Goal: Task Accomplishment & Management: Manage account settings

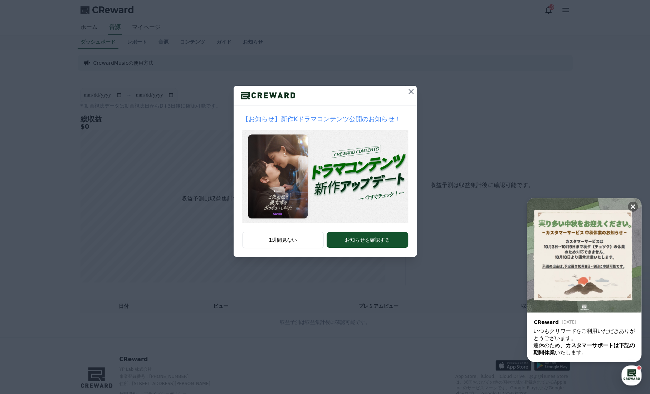
click at [412, 92] on icon at bounding box center [411, 91] width 9 height 9
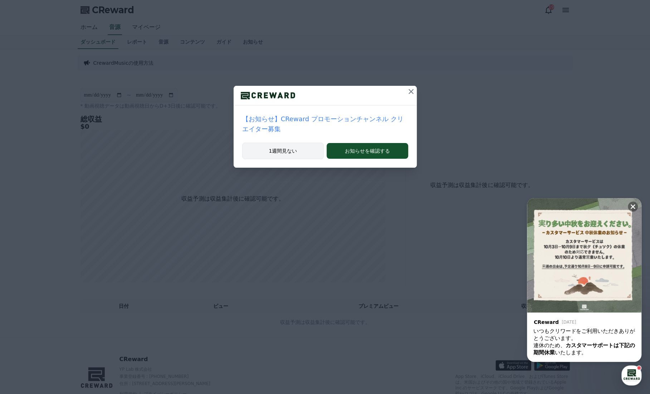
click at [294, 143] on button "1週間見ない" at bounding box center [283, 151] width 82 height 16
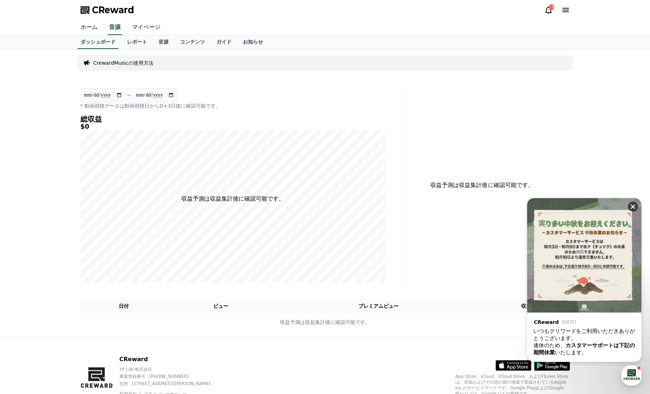
click at [631, 205] on icon at bounding box center [633, 207] width 5 height 5
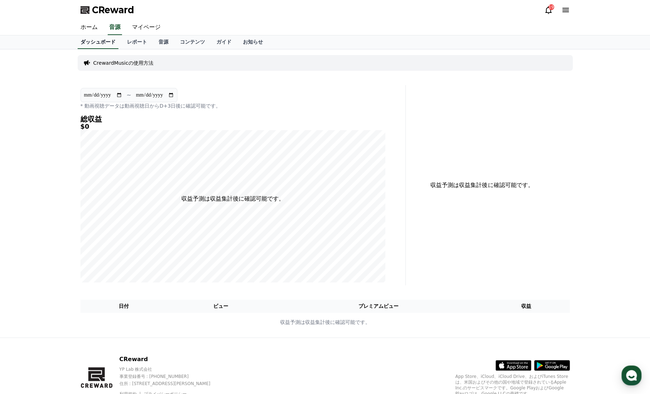
click at [90, 45] on link "ダッシュボード" at bounding box center [98, 42] width 41 height 14
click at [140, 28] on link "マイページ" at bounding box center [146, 27] width 40 height 15
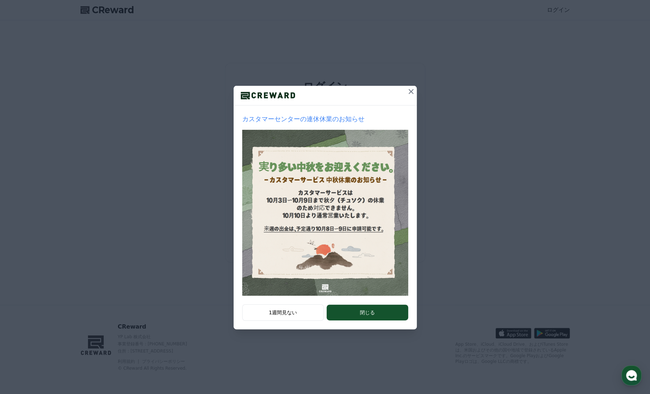
click at [411, 89] on icon at bounding box center [411, 91] width 9 height 9
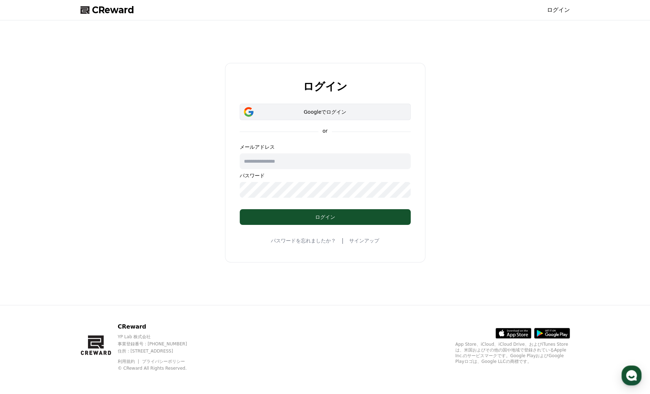
click at [310, 111] on div "Googleでログイン" at bounding box center [325, 111] width 150 height 7
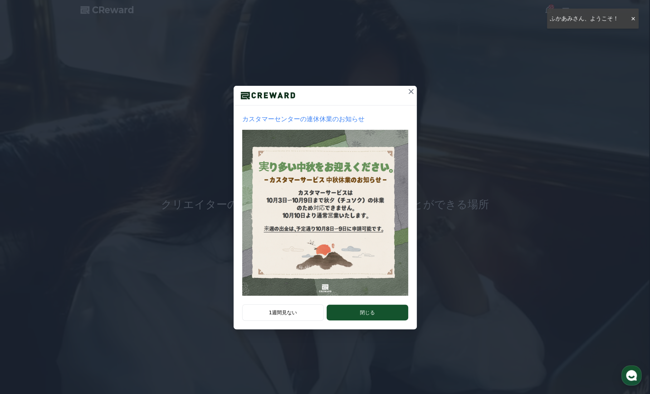
click at [410, 92] on icon at bounding box center [411, 91] width 5 height 5
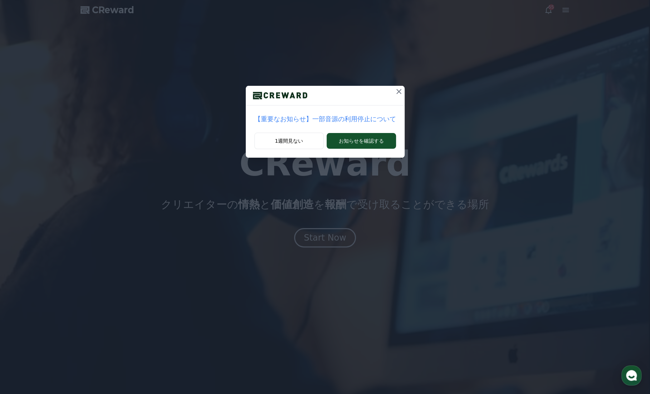
click at [397, 92] on icon at bounding box center [399, 91] width 5 height 5
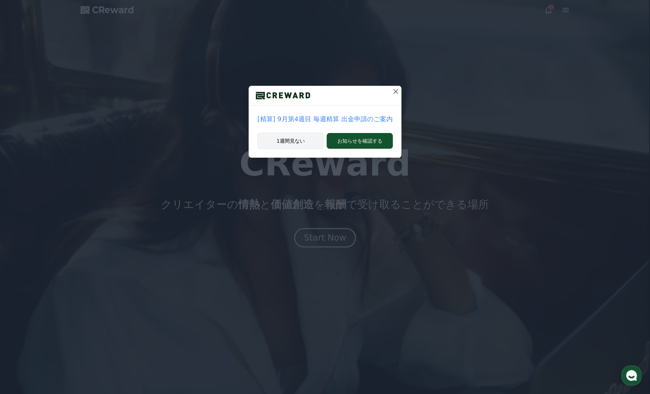
click at [305, 142] on button "1週間見ない" at bounding box center [290, 141] width 67 height 16
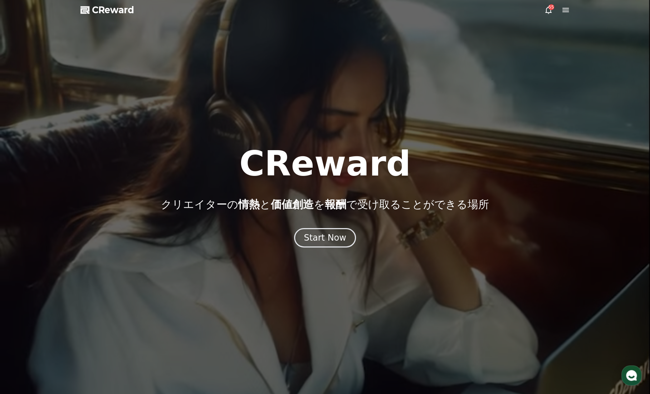
click at [562, 11] on icon at bounding box center [566, 10] width 9 height 9
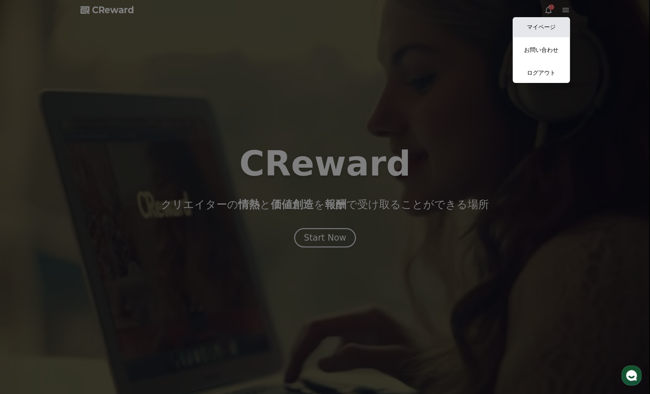
click at [549, 25] on link "マイページ" at bounding box center [541, 27] width 57 height 20
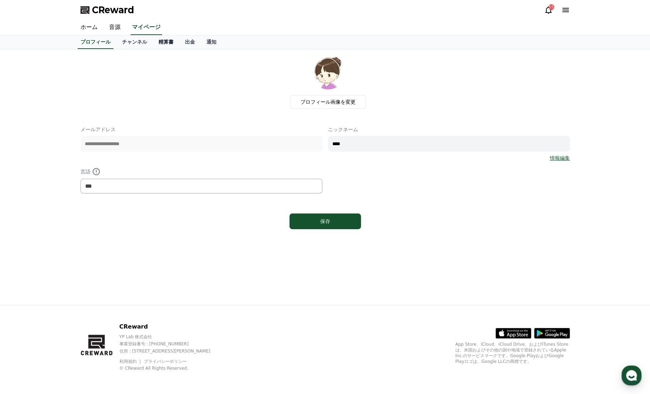
click at [153, 44] on link "精算書" at bounding box center [166, 42] width 26 height 14
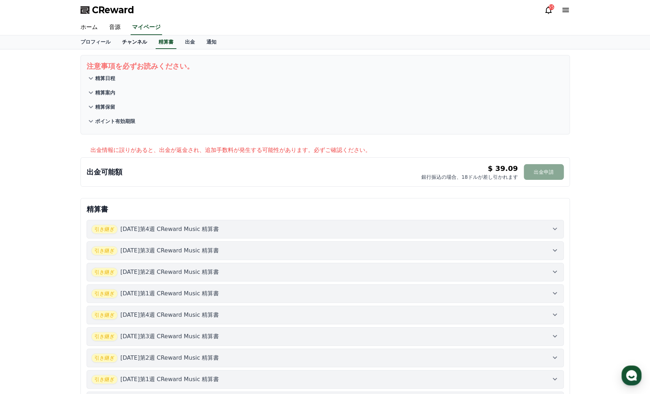
click at [120, 45] on link "チャンネル" at bounding box center [134, 42] width 37 height 14
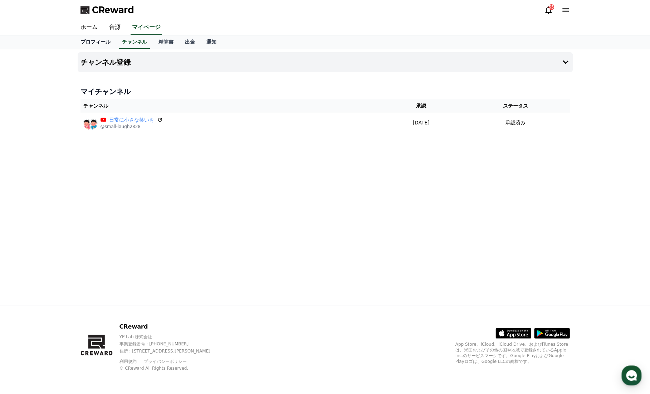
click at [101, 46] on link "プロフィール" at bounding box center [96, 42] width 42 height 14
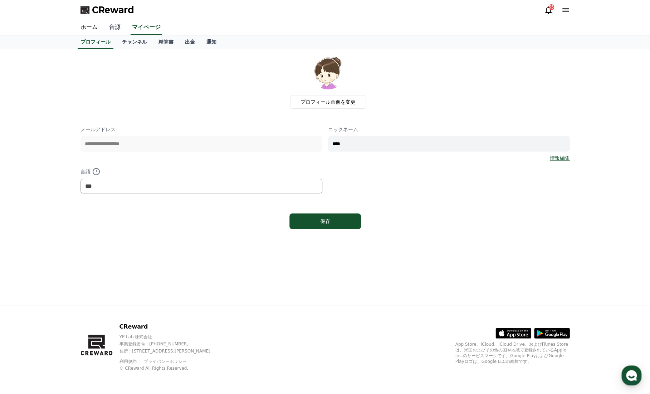
click at [111, 32] on link "音源" at bounding box center [114, 27] width 23 height 15
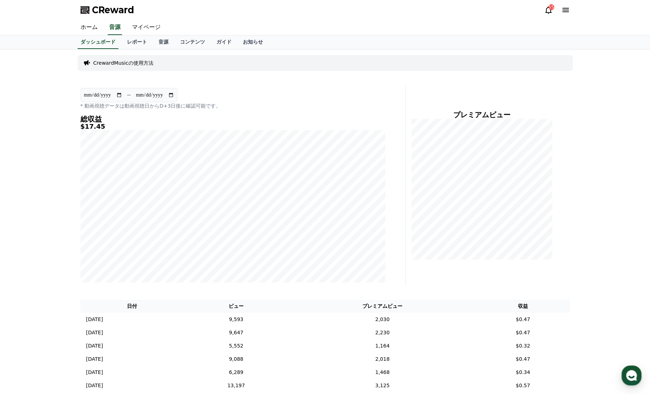
click at [111, 96] on input "**********" at bounding box center [103, 95] width 39 height 8
click at [117, 93] on input "**********" at bounding box center [103, 95] width 39 height 8
type input "**********"
